Goal: Find specific page/section: Find specific page/section

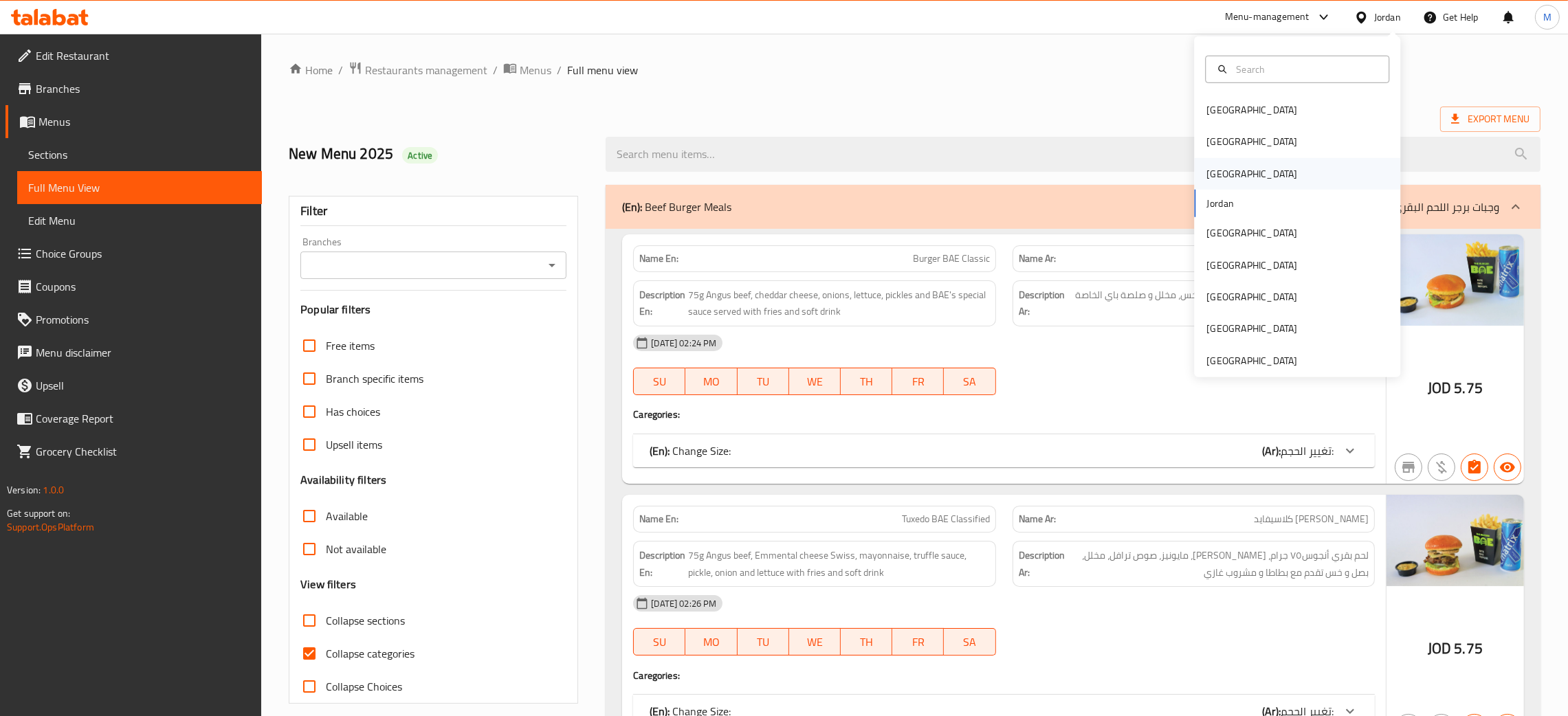
click at [1207, 166] on div "[GEOGRAPHIC_DATA]" at bounding box center [1252, 174] width 91 height 15
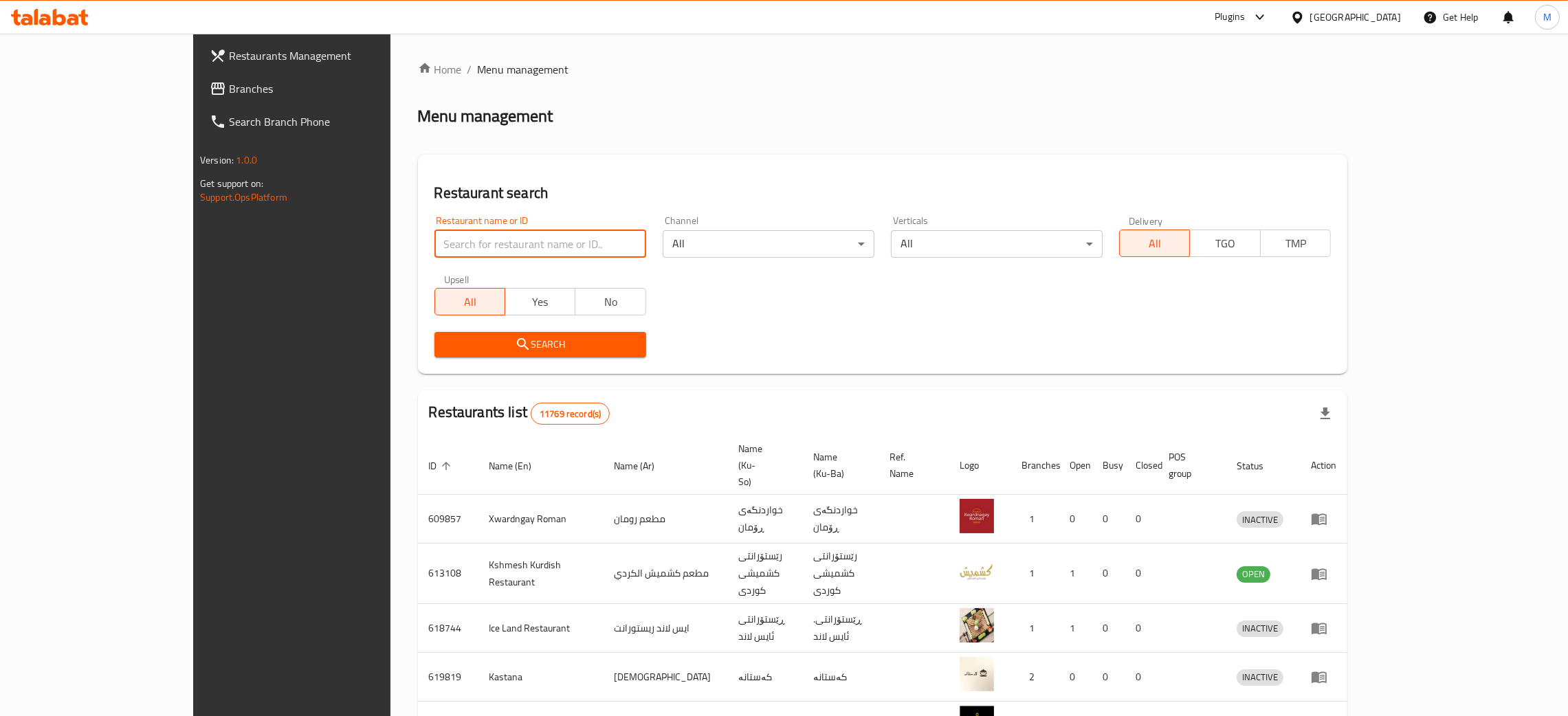
click at [434, 246] on input "search" at bounding box center [540, 243] width 212 height 28
paste input "621852"
type input "621852"
click button "Search" at bounding box center [540, 344] width 212 height 25
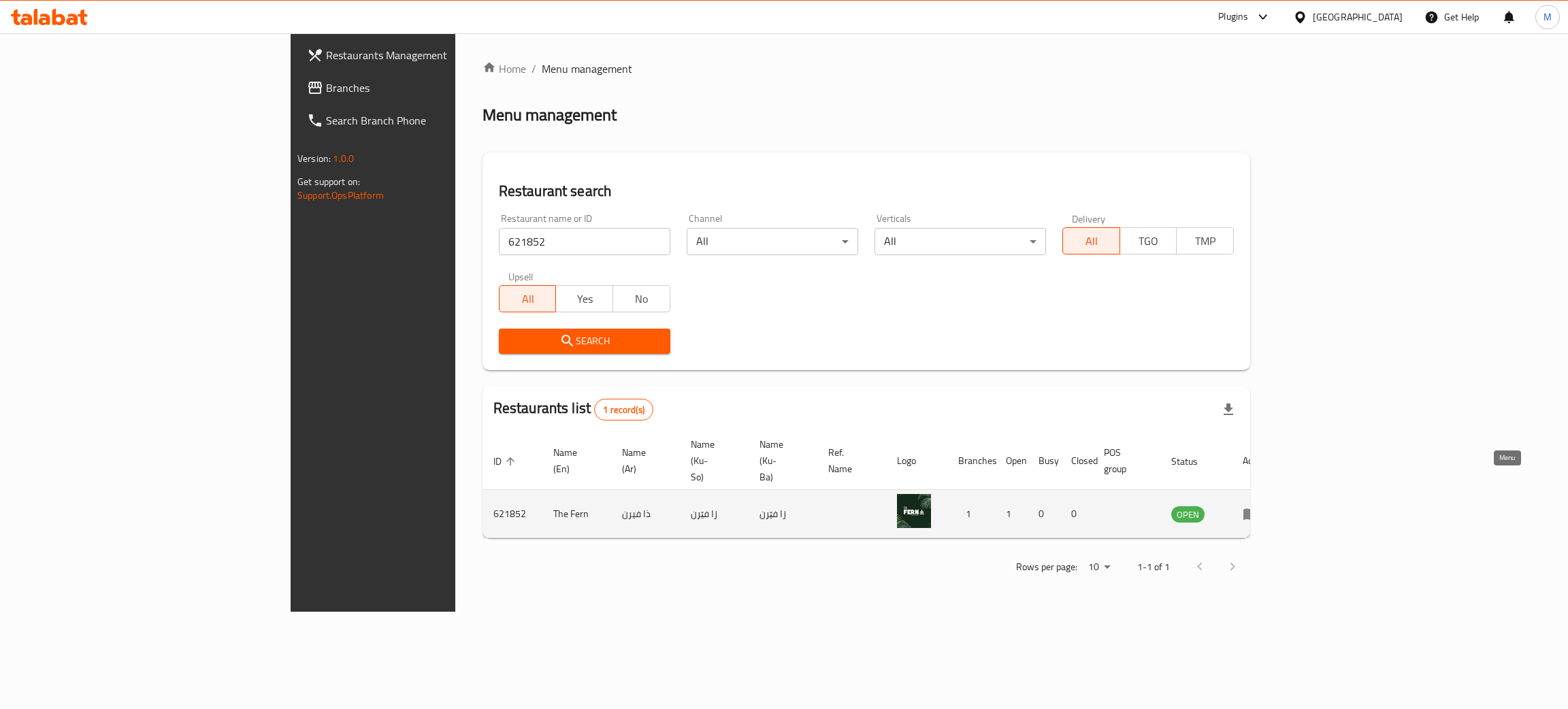
click at [1259, 505] on icon "enhanced table" at bounding box center [1251, 514] width 17 height 17
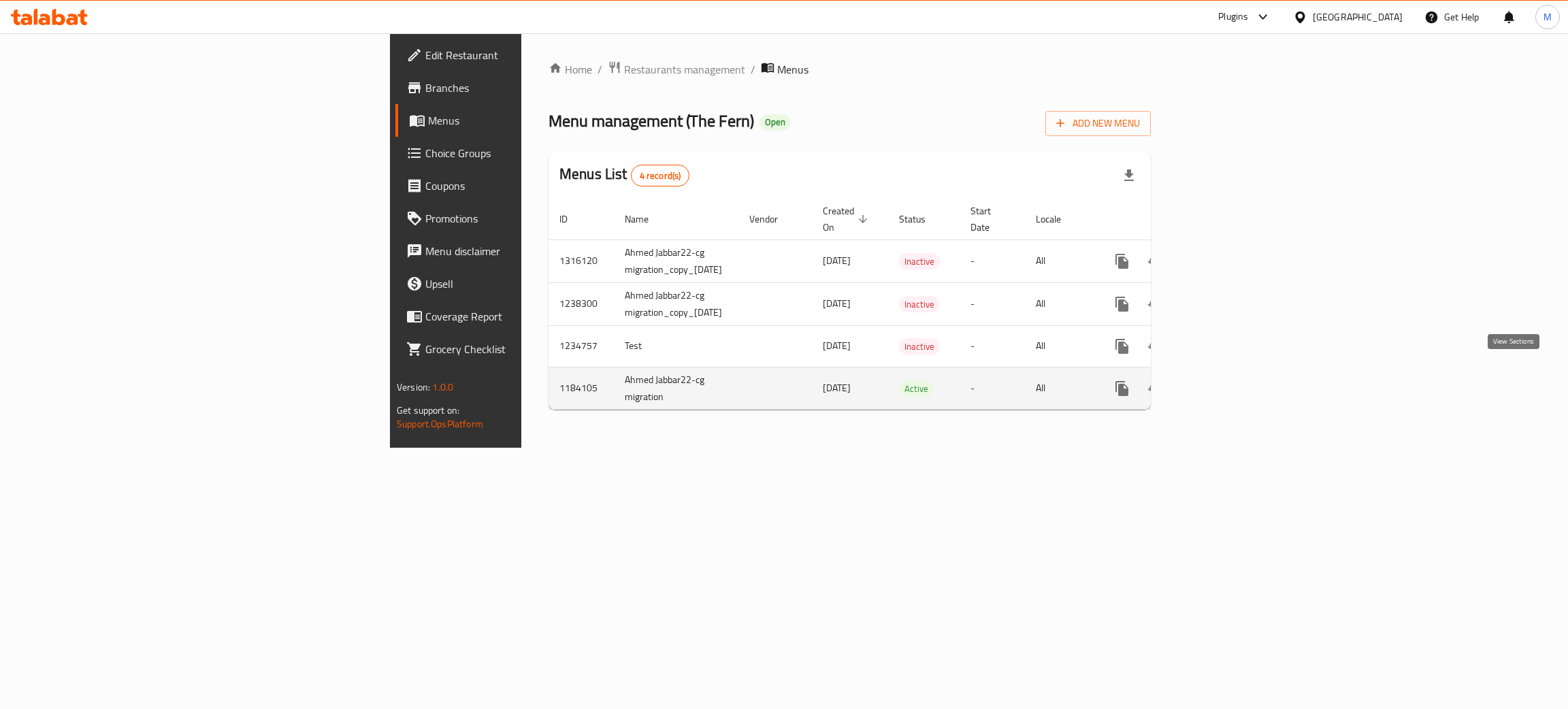
click at [1228, 381] on icon "enhanced table" at bounding box center [1220, 389] width 17 height 17
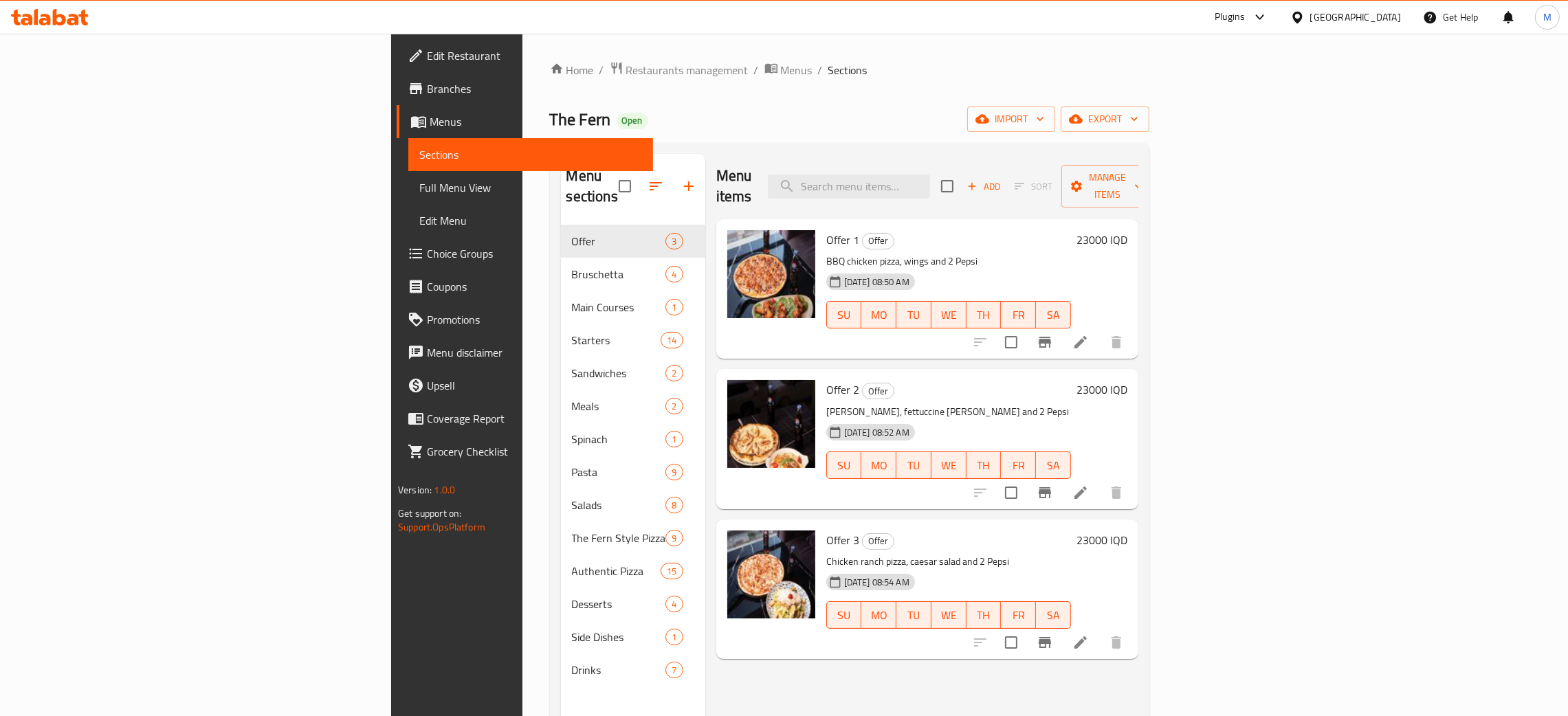
click at [983, 107] on div "The Fern Open import export" at bounding box center [850, 119] width 600 height 25
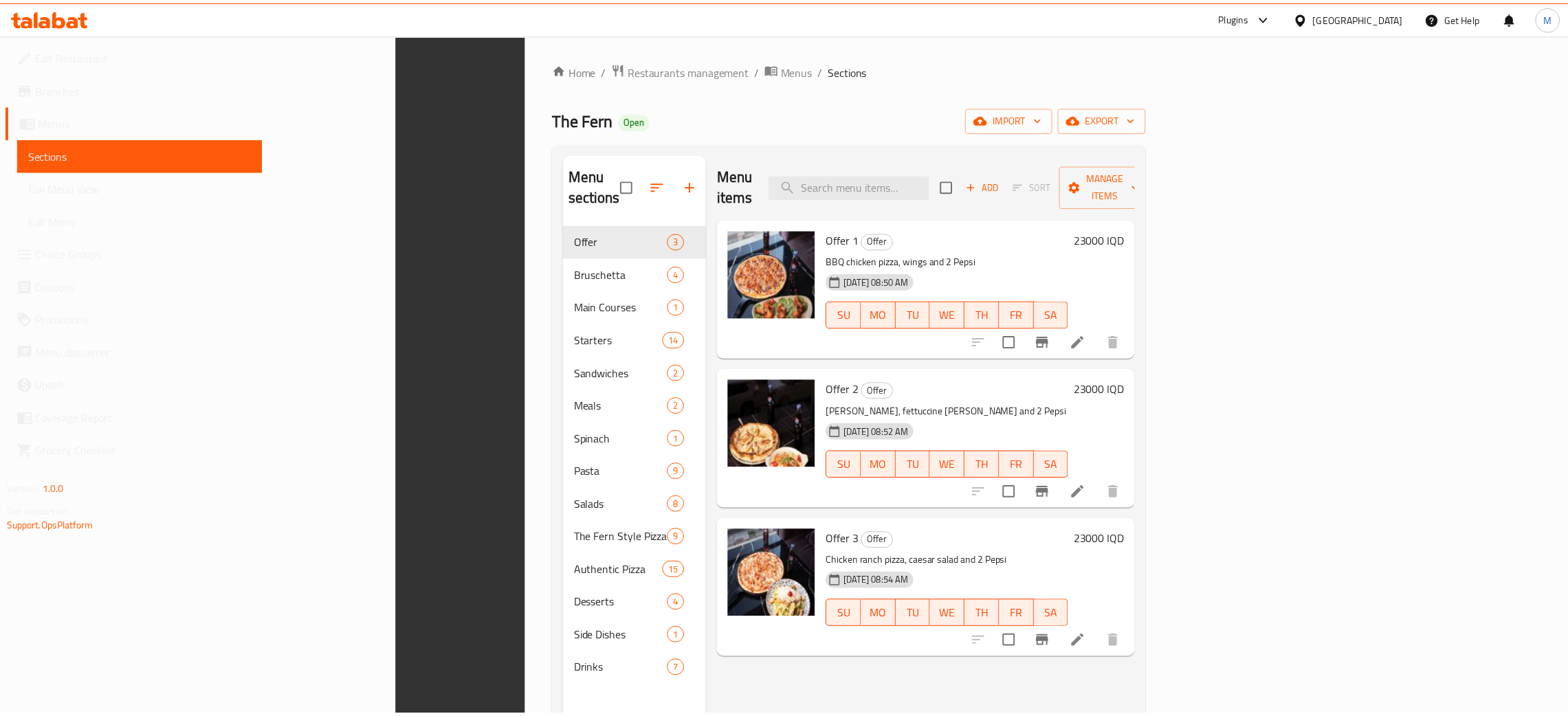
scroll to position [194, 0]
